Goal: Information Seeking & Learning: Learn about a topic

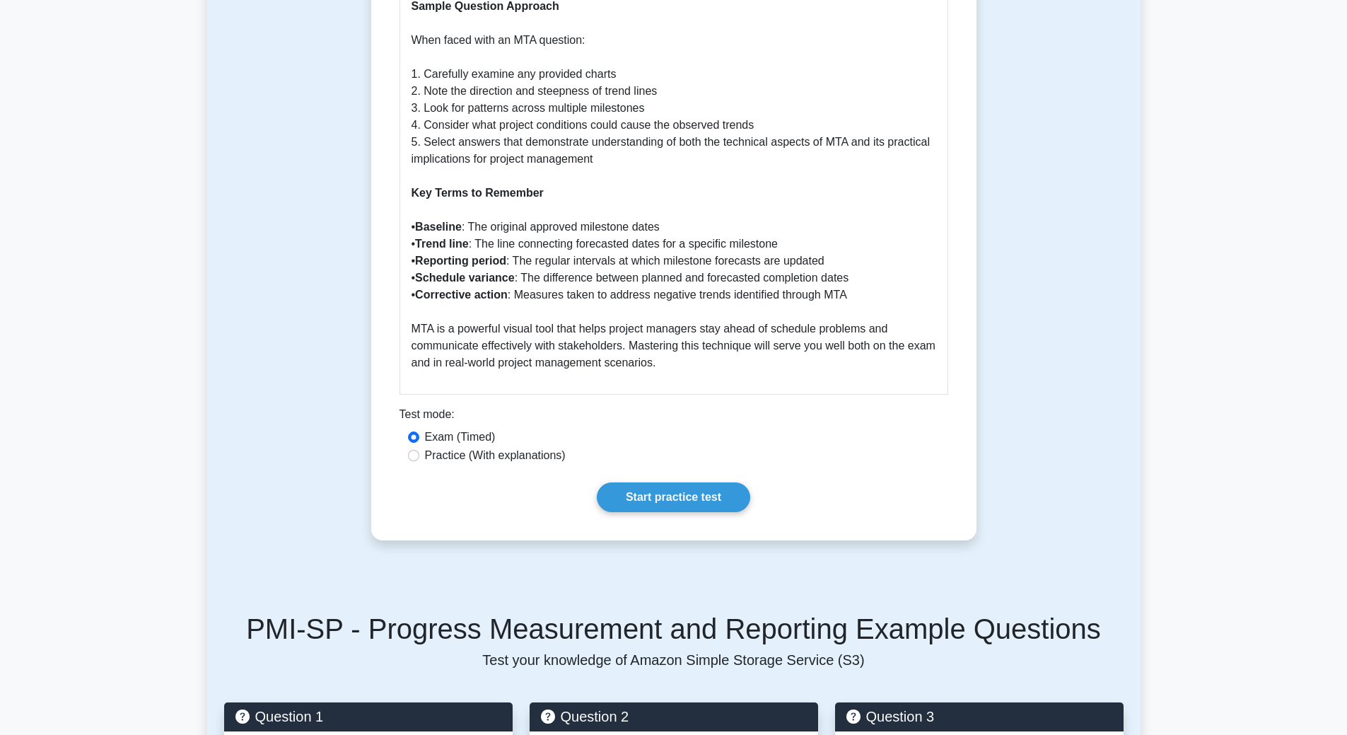
scroll to position [2051, 0]
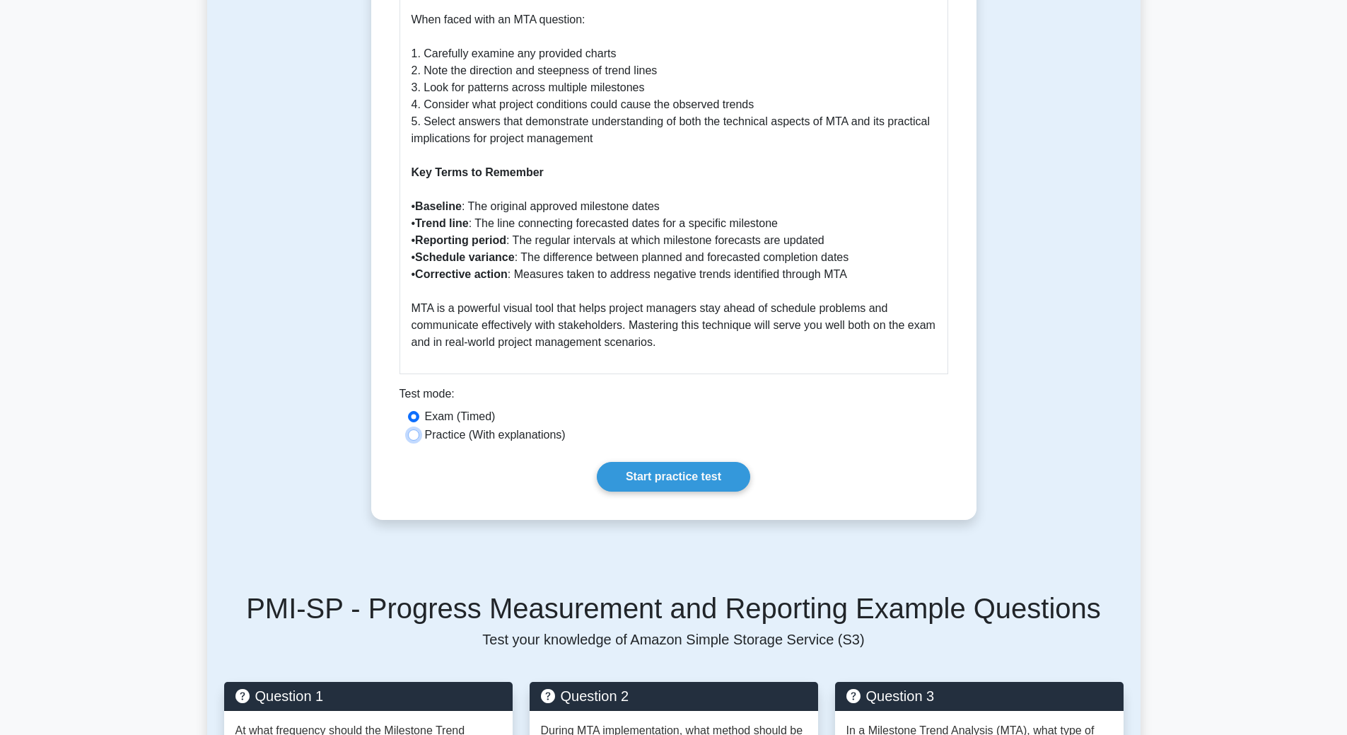
click at [412, 429] on input "Practice (With explanations)" at bounding box center [413, 434] width 11 height 11
radio input "true"
click at [629, 462] on link "Start practice test" at bounding box center [673, 477] width 153 height 30
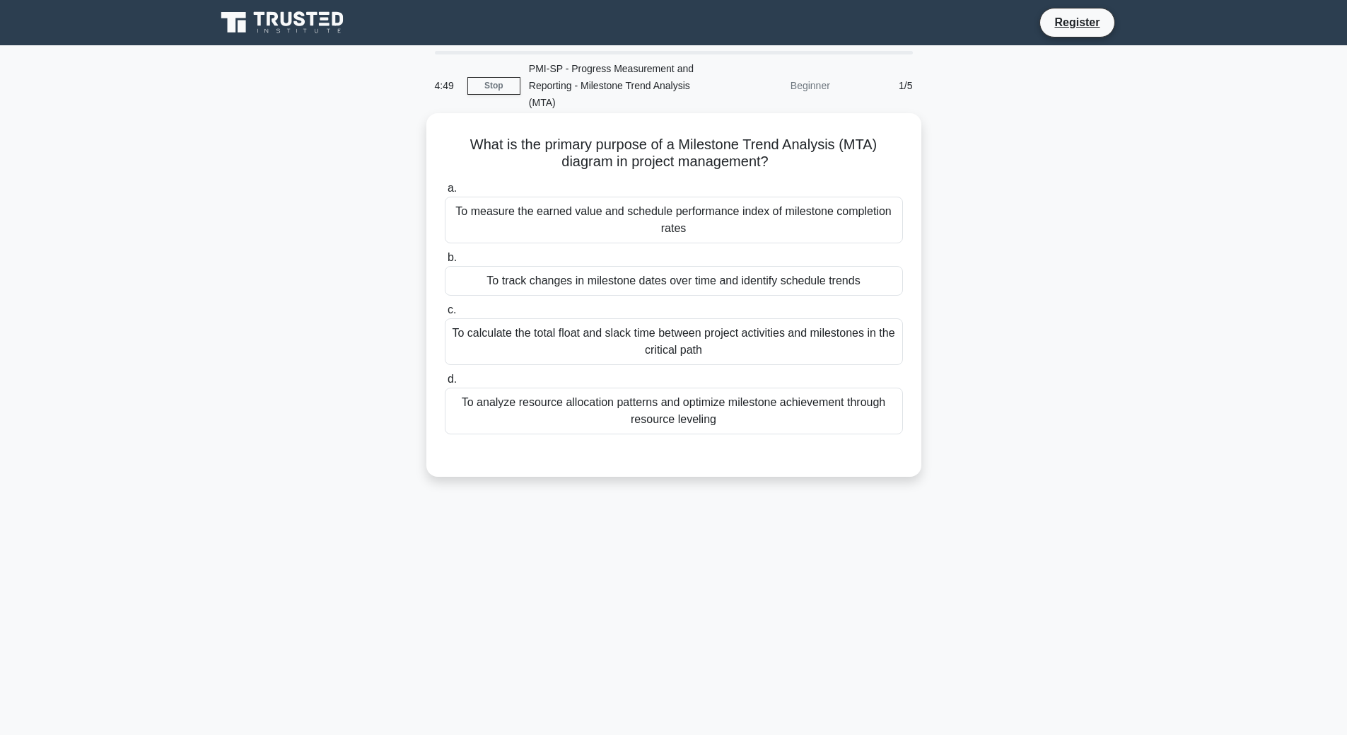
click at [638, 291] on div "To track changes in milestone dates over time and identify schedule trends" at bounding box center [674, 281] width 458 height 30
click at [445, 262] on input "b. To track changes in milestone dates over time and identify schedule trends" at bounding box center [445, 257] width 0 height 9
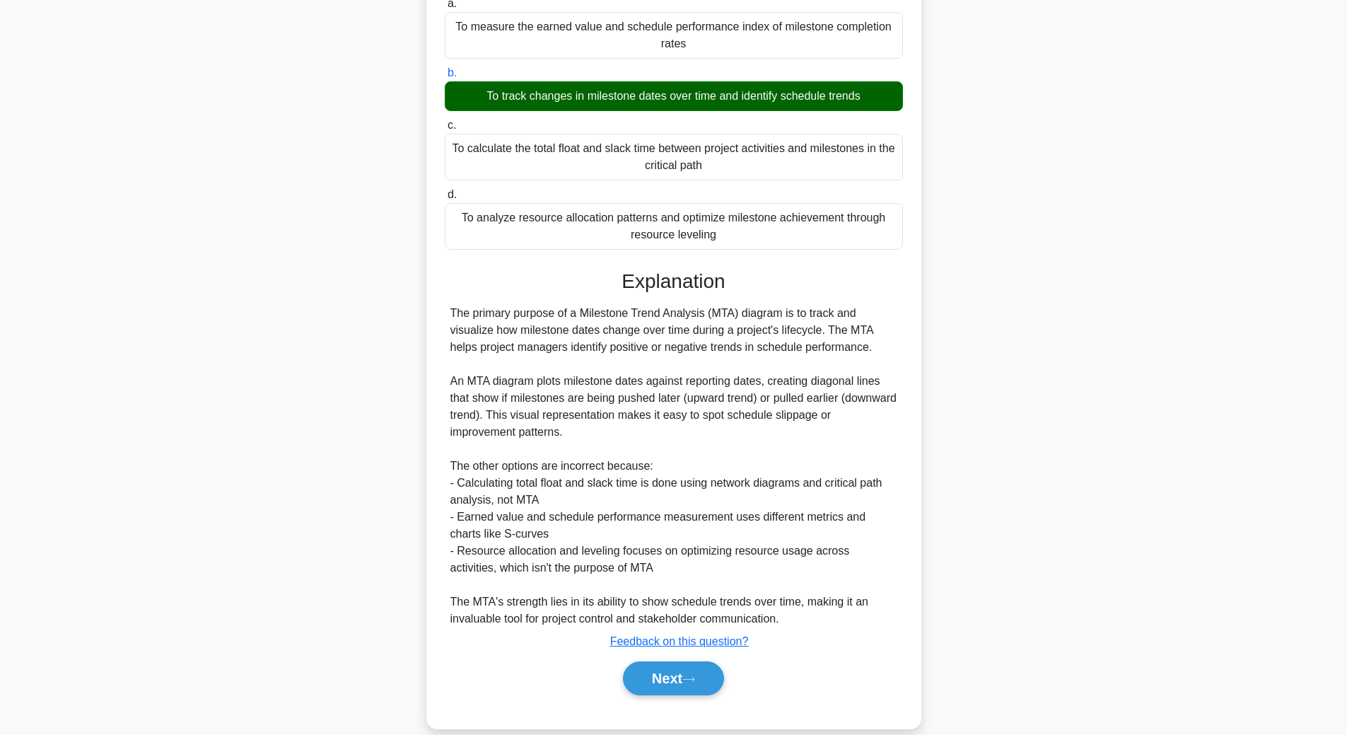
scroll to position [206, 0]
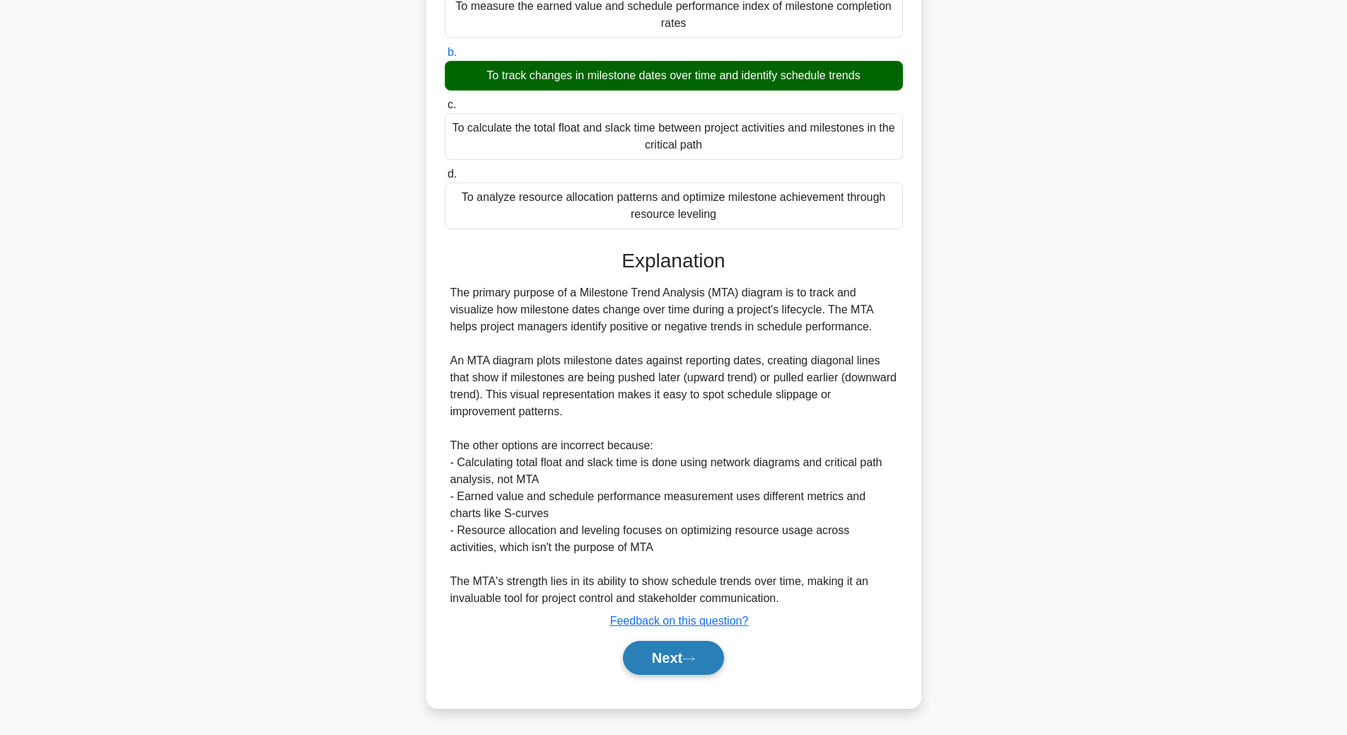
click at [673, 661] on button "Next" at bounding box center [673, 658] width 101 height 34
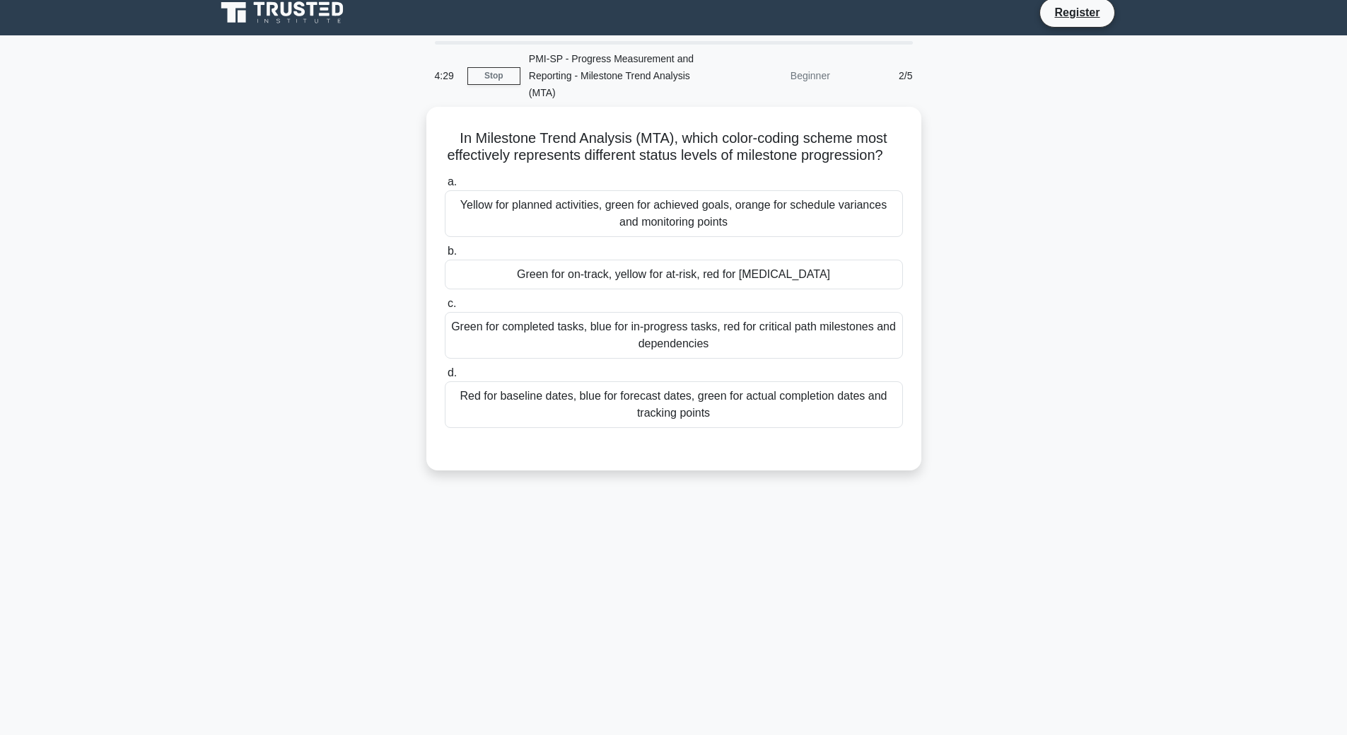
scroll to position [0, 0]
